Goal: Check status

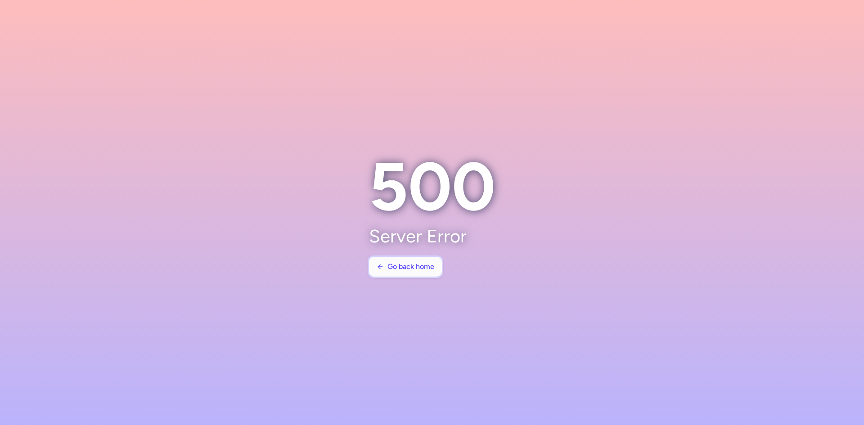
click at [404, 261] on button "Go back home" at bounding box center [405, 267] width 73 height 20
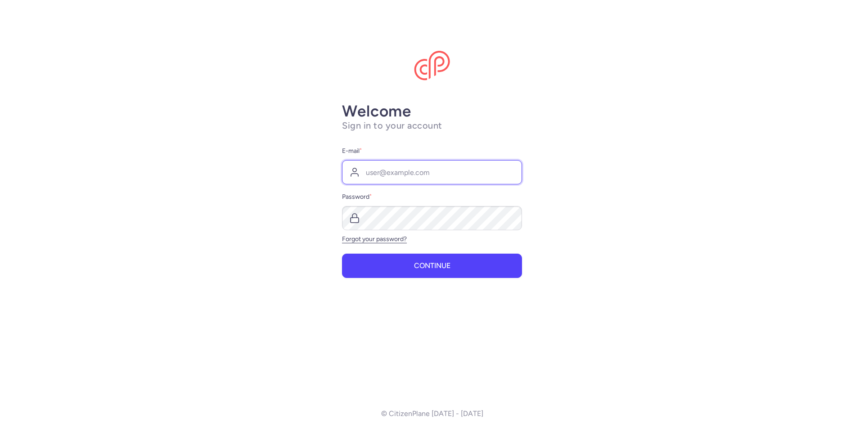
click at [393, 172] on input "E-mail *" at bounding box center [432, 172] width 180 height 24
type input "[EMAIL_ADDRESS][DOMAIN_NAME]"
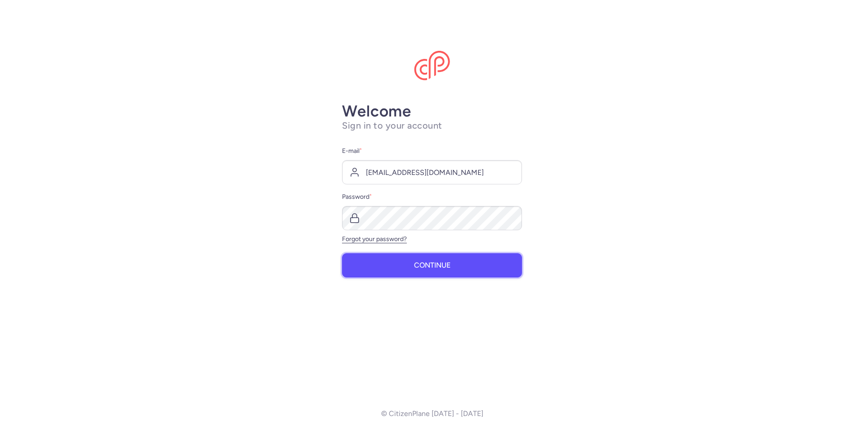
click at [422, 264] on span "Continue" at bounding box center [432, 266] width 36 height 8
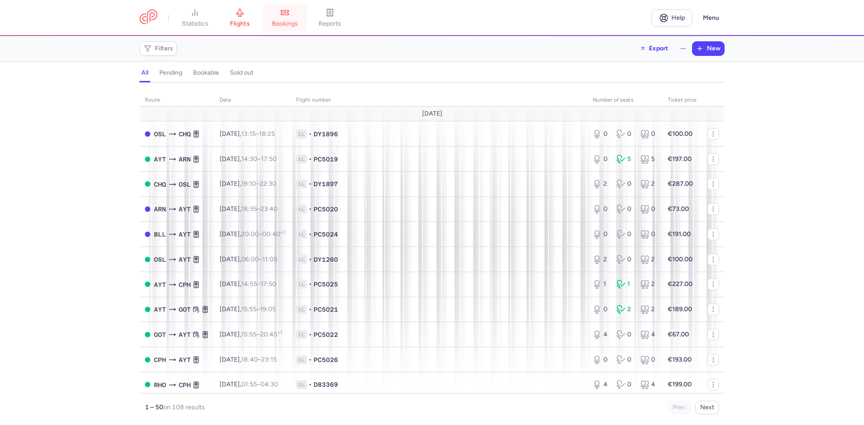
click at [280, 21] on span "bookings" at bounding box center [285, 24] width 26 height 8
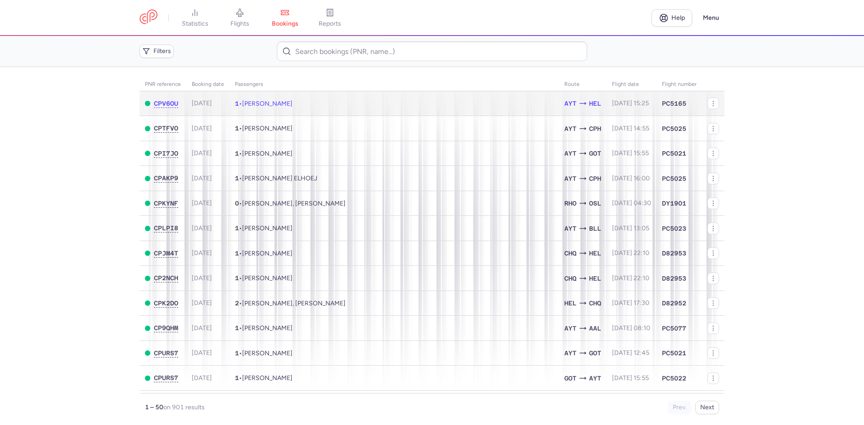
click at [303, 108] on td "1 • [PERSON_NAME]" at bounding box center [395, 103] width 330 height 25
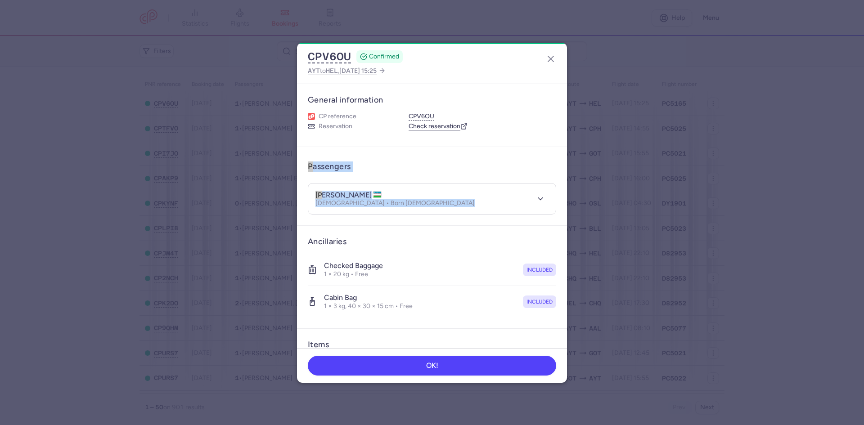
drag, startPoint x: 559, startPoint y: 140, endPoint x: 560, endPoint y: 186, distance: 46.4
click at [560, 186] on div "General information CP reference CPV6OU Reservation Check reservation Passenger…" at bounding box center [432, 267] width 270 height 367
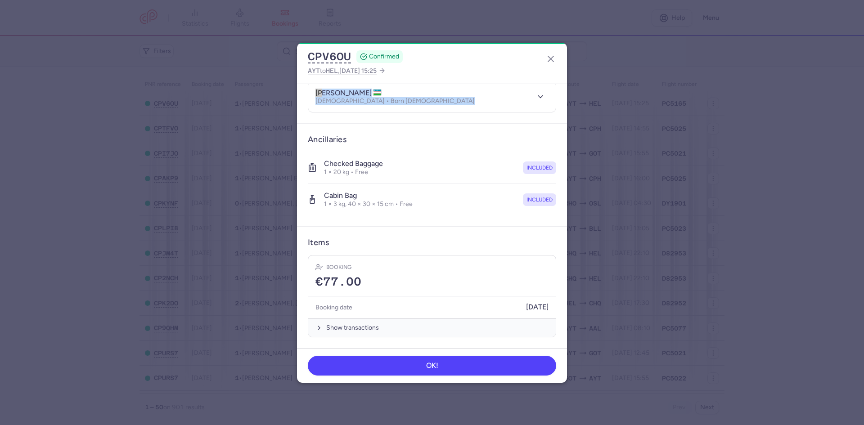
scroll to position [5, 0]
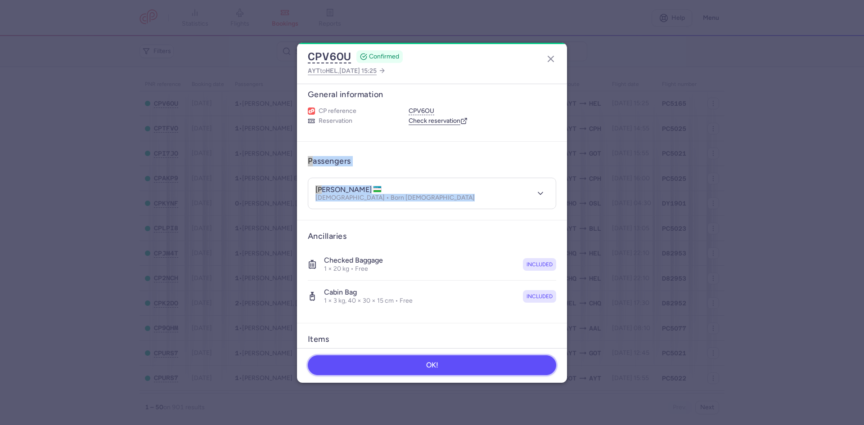
click at [451, 370] on button "OK!" at bounding box center [432, 366] width 249 height 20
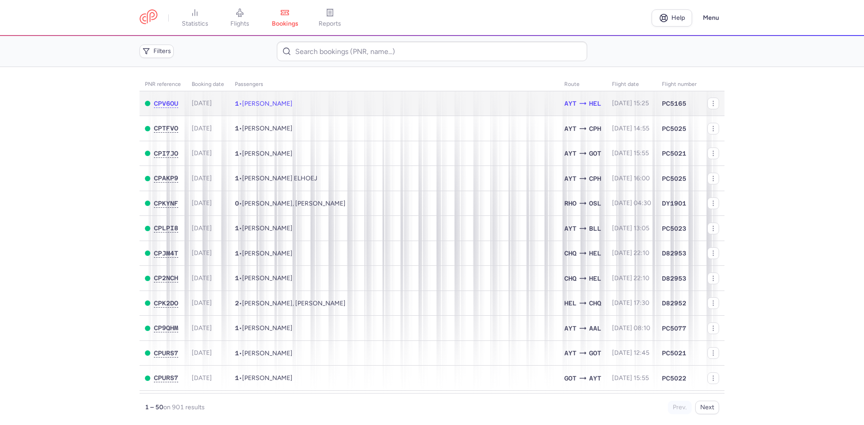
click at [416, 102] on td "1 • [PERSON_NAME]" at bounding box center [395, 103] width 330 height 25
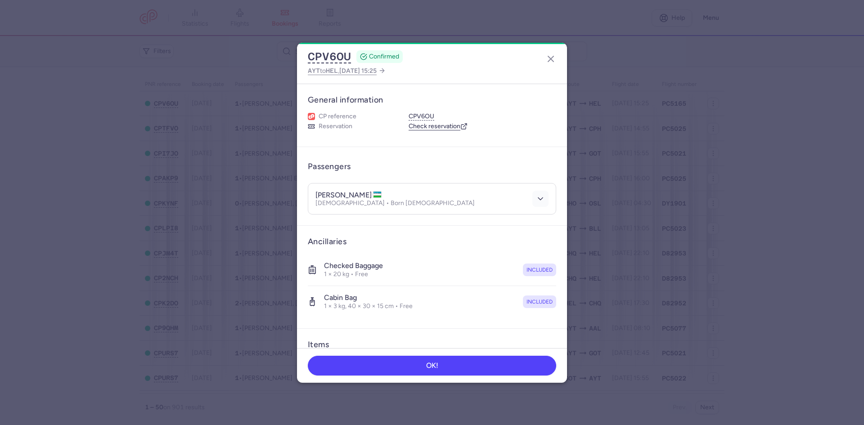
click at [533, 201] on button "button" at bounding box center [541, 199] width 16 height 16
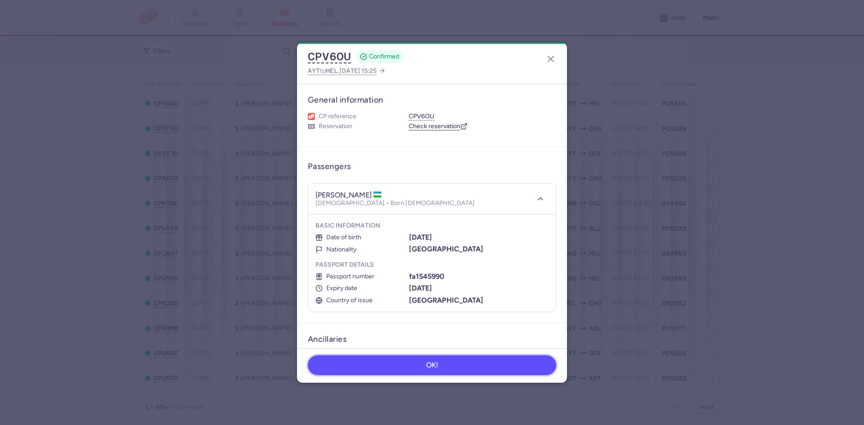
click at [378, 360] on button "OK!" at bounding box center [432, 366] width 249 height 20
